Goal: Task Accomplishment & Management: Manage account settings

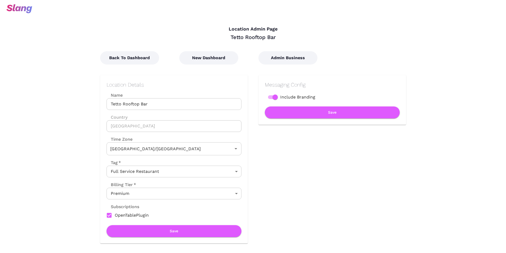
type input "Australian EST ([GEOGRAPHIC_DATA])"
click at [278, 62] on button "Admin Business" at bounding box center [287, 57] width 59 height 13
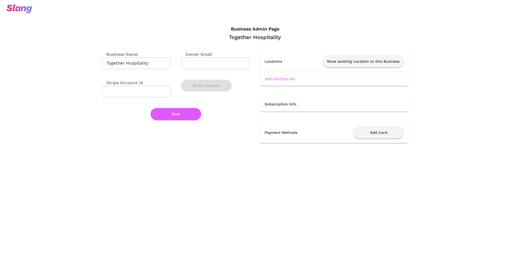
click at [9, 10] on img at bounding box center [19, 8] width 26 height 9
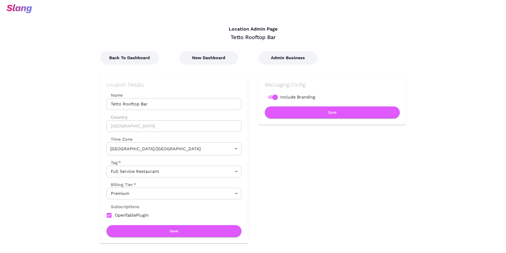
type input "Australian EST ([GEOGRAPHIC_DATA])"
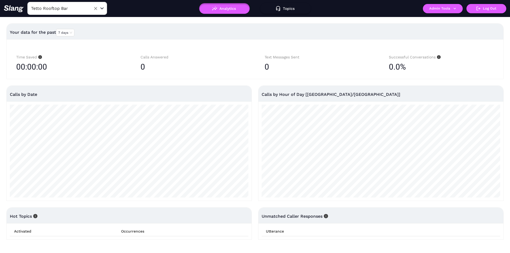
click at [63, 10] on input "Tetto Rooftop Bar" at bounding box center [59, 8] width 58 height 8
type input "comuna"
click at [66, 25] on li "Comuna Cantina" at bounding box center [67, 22] width 80 height 10
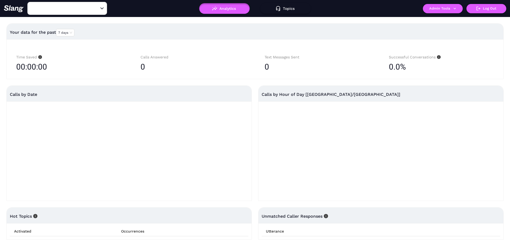
type input "Comuna Cantina"
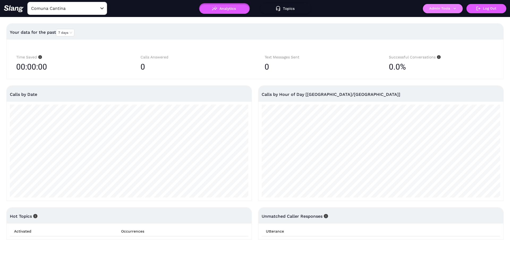
click at [431, 10] on button "Admin Tools" at bounding box center [443, 8] width 40 height 9
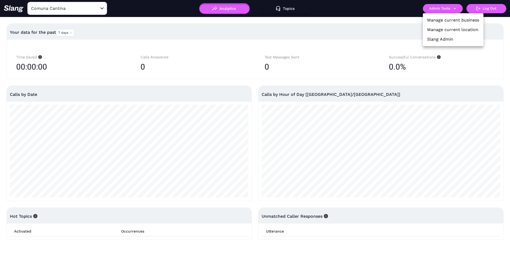
click at [432, 30] on link "Manage current location" at bounding box center [452, 30] width 51 height 6
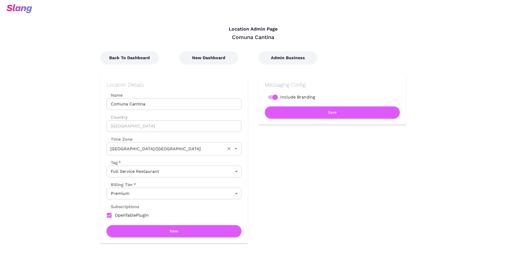
type input "Australian EST ([GEOGRAPHIC_DATA])"
click at [279, 55] on button "Admin Business" at bounding box center [287, 57] width 59 height 13
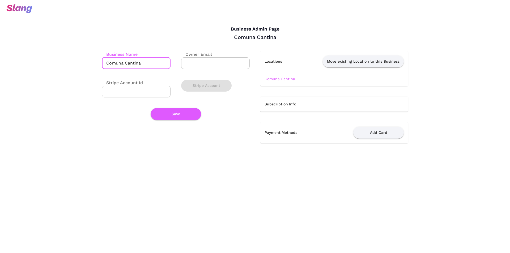
click at [129, 66] on input "Comuna Cantina" at bounding box center [136, 63] width 68 height 12
click at [143, 61] on input "Comuna Cantina" at bounding box center [136, 63] width 68 height 12
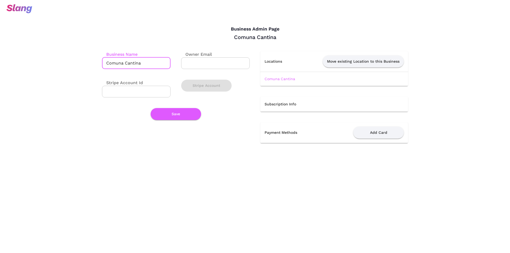
click at [143, 61] on input "Comuna Cantina" at bounding box center [136, 63] width 68 height 12
paste input "Together Hospitality"
type input "Together Hospitality"
click at [170, 113] on button "Save" at bounding box center [175, 114] width 50 height 12
